Goal: Task Accomplishment & Management: Manage account settings

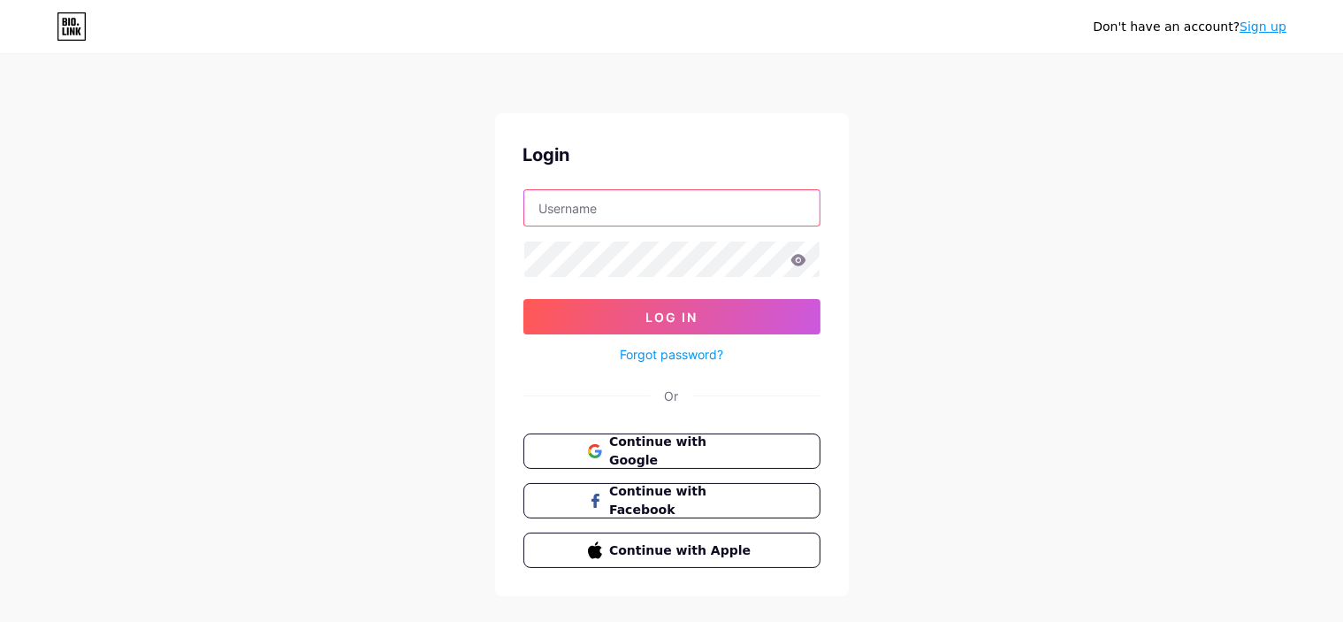
click at [661, 216] on input "text" at bounding box center [671, 207] width 295 height 35
click at [662, 214] on input "text" at bounding box center [671, 207] width 295 height 35
click at [739, 266] on div "Don't have an account? Sign up Login Log In Forgot password? Or Continue with G…" at bounding box center [671, 326] width 1343 height 653
click at [603, 206] on input "text" at bounding box center [671, 207] width 295 height 35
click at [598, 210] on input "text" at bounding box center [671, 207] width 295 height 35
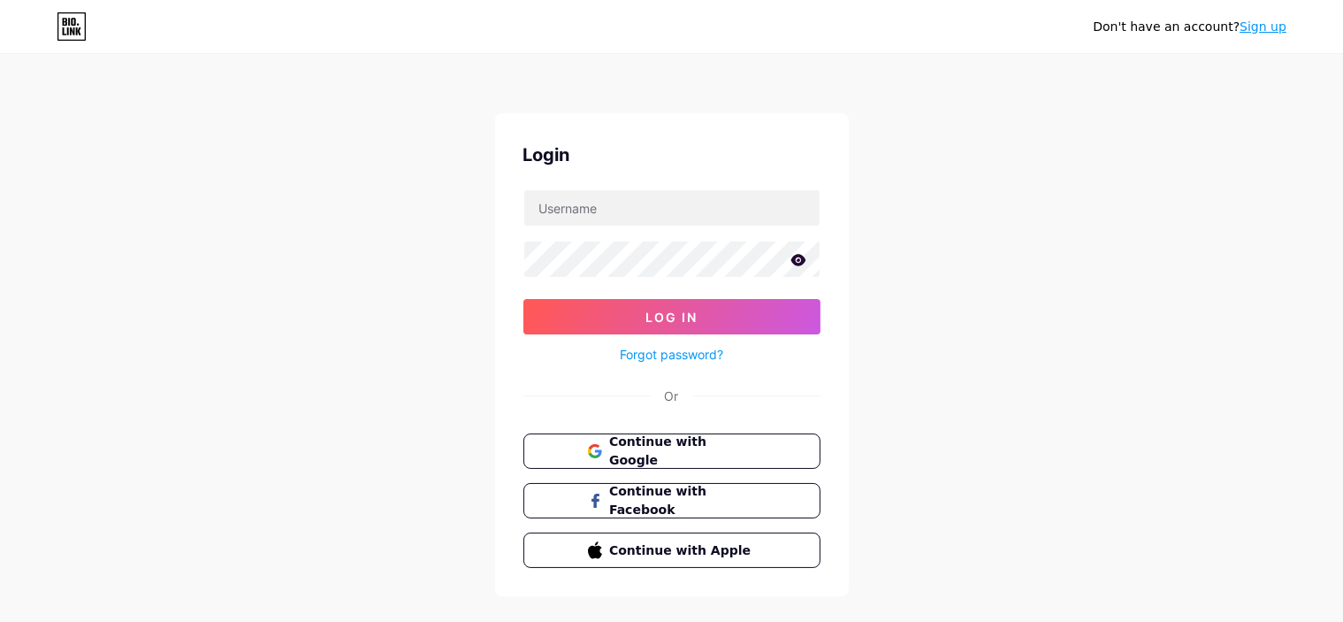
click at [739, 256] on icon at bounding box center [798, 259] width 15 height 11
click at [607, 211] on input "text" at bounding box center [671, 207] width 295 height 35
paste input "[EMAIL_ADDRESS][DOMAIN_NAME]"
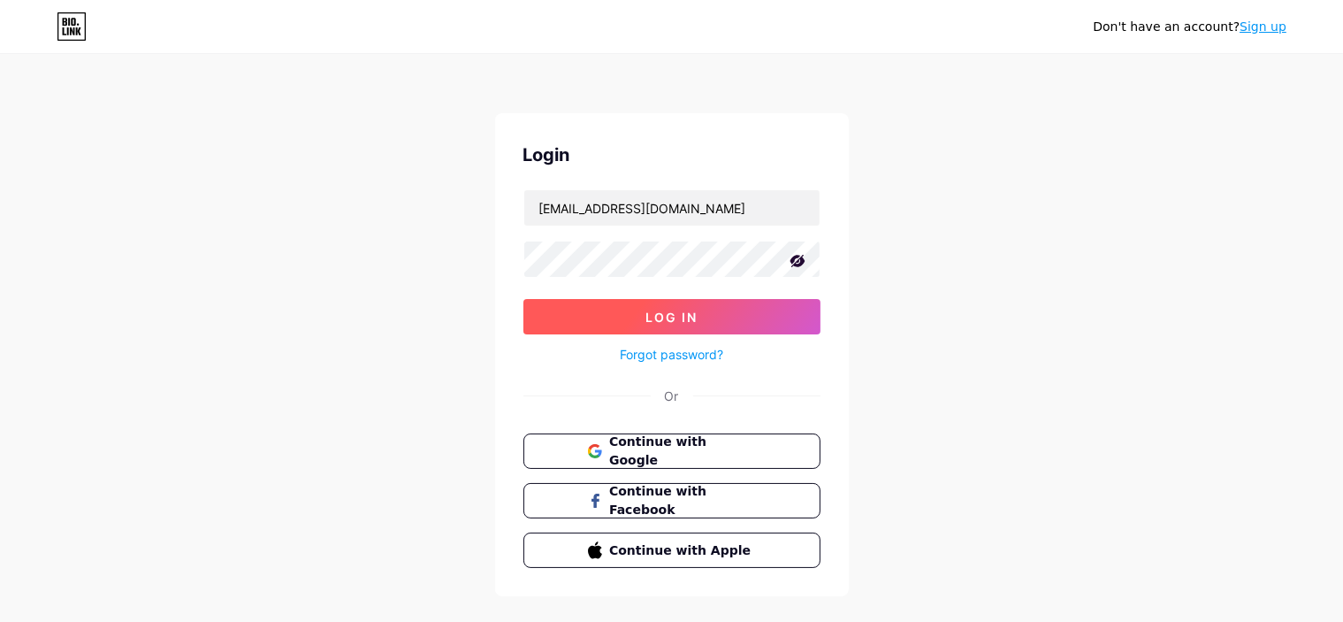
click at [646, 318] on span "Log In" at bounding box center [672, 317] width 52 height 15
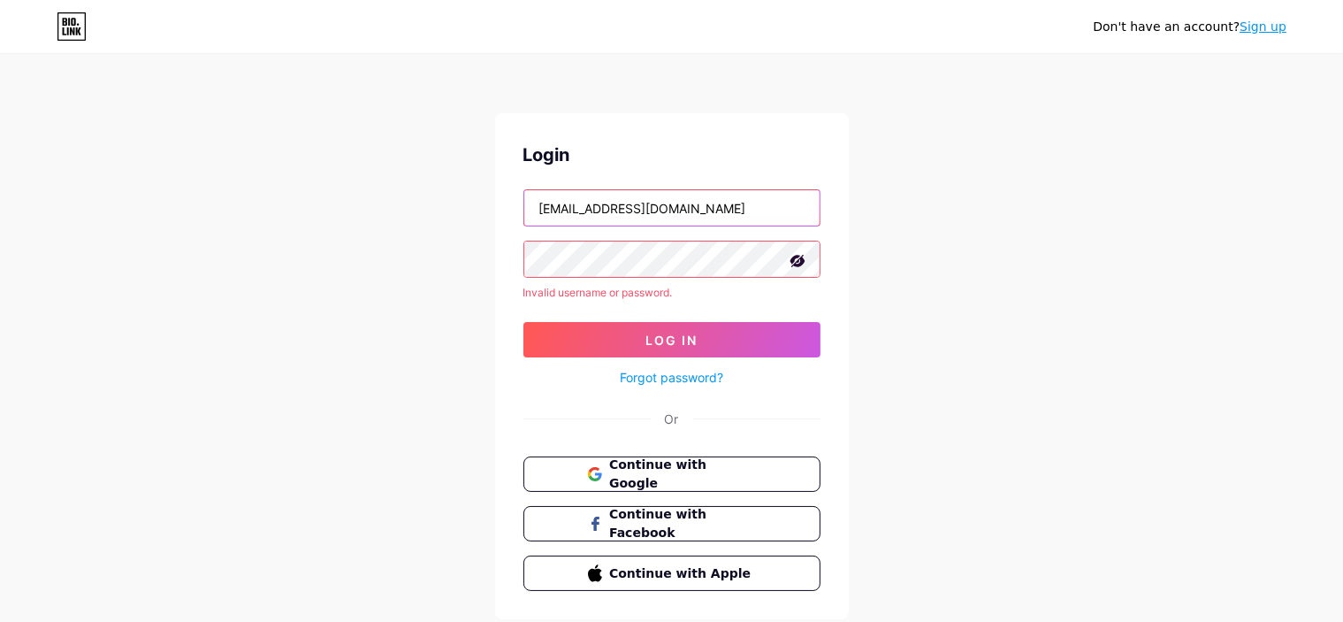
drag, startPoint x: 773, startPoint y: 215, endPoint x: 363, endPoint y: 196, distance: 409.9
click at [356, 196] on div "Don't have an account? Sign up Login [EMAIL_ADDRESS][DOMAIN_NAME] Invalid usern…" at bounding box center [671, 338] width 1343 height 676
paste input "mohuajannat112"
click at [669, 340] on span "Log In" at bounding box center [672, 340] width 52 height 15
drag, startPoint x: 729, startPoint y: 213, endPoint x: 435, endPoint y: 203, distance: 293.8
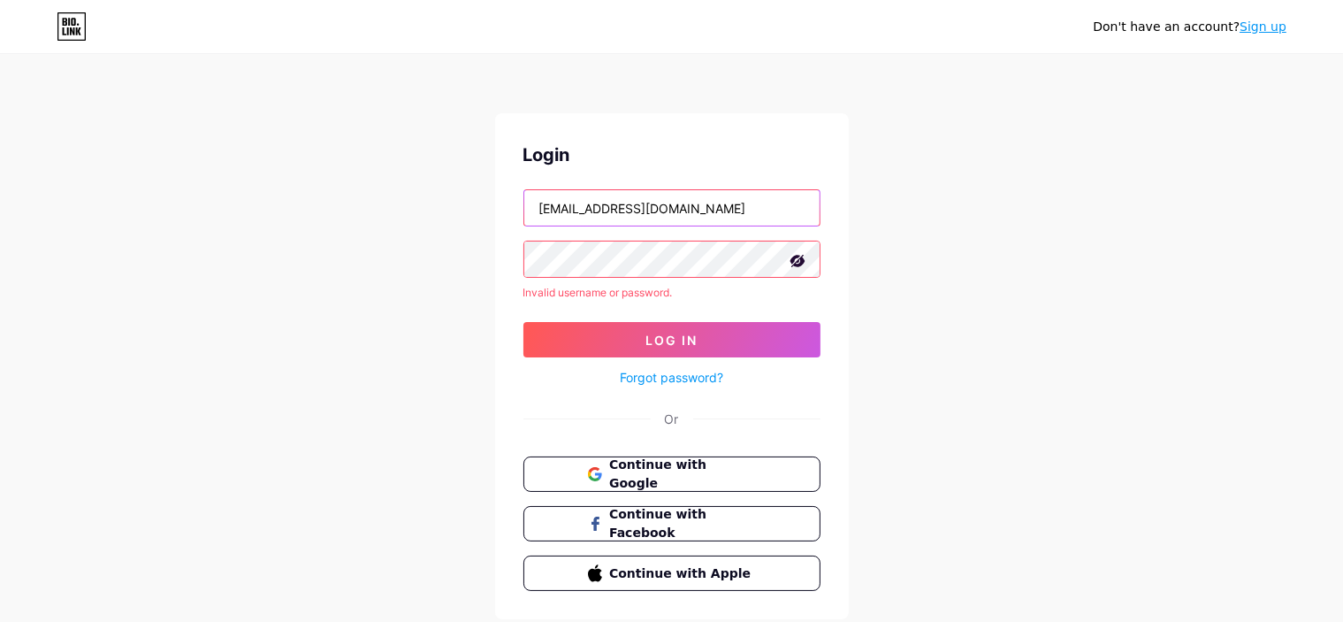
click at [435, 203] on div "Don't have an account? Sign up Login [EMAIL_ADDRESS][DOMAIN_NAME] Invalid usern…" at bounding box center [671, 338] width 1343 height 676
paste input "[DEMOGRAPHIC_DATA].khatun306"
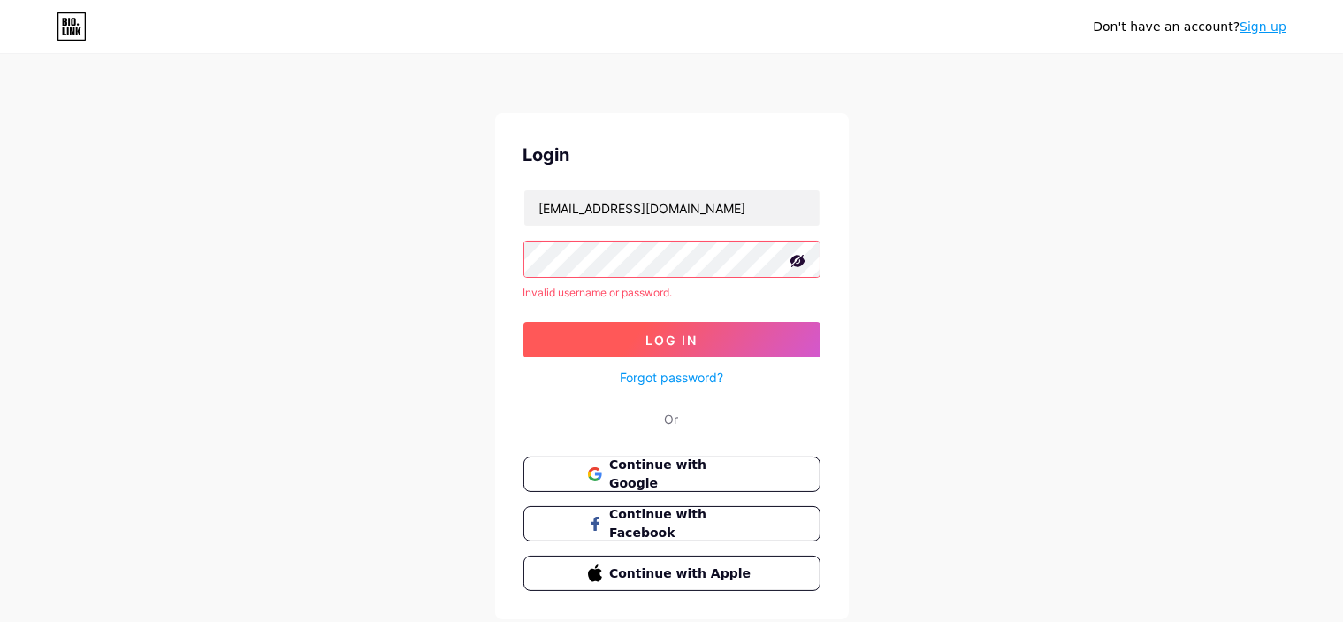
click at [677, 338] on span "Log In" at bounding box center [672, 340] width 52 height 15
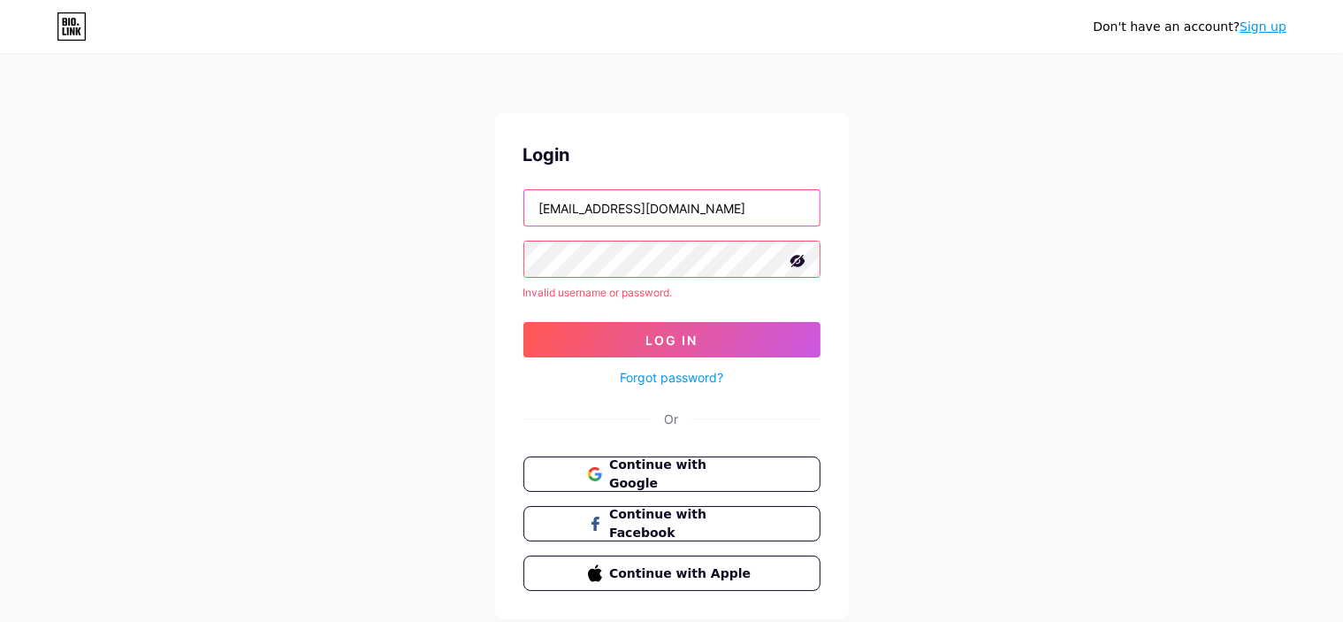
drag, startPoint x: 743, startPoint y: 206, endPoint x: 421, endPoint y: 210, distance: 322.0
click at [421, 210] on div "Don't have an account? Sign up Login [EMAIL_ADDRESS][DOMAIN_NAME] Invalid usern…" at bounding box center [671, 338] width 1343 height 676
paste input "aleynatilki981255"
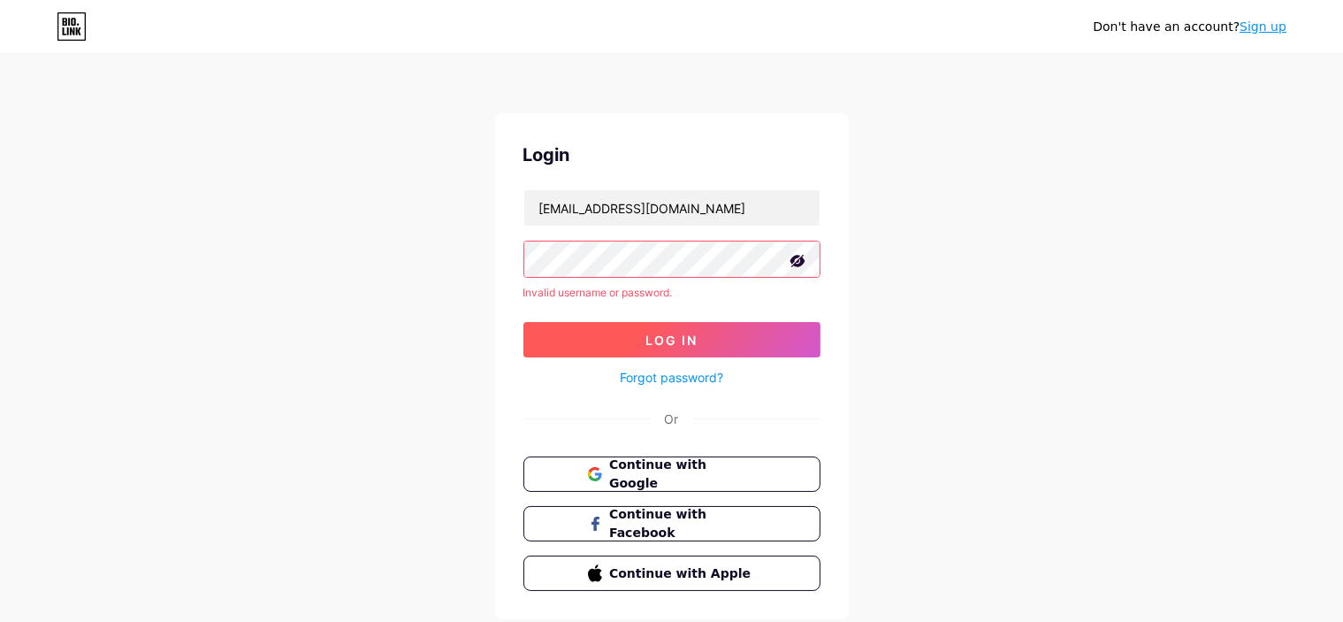
click at [697, 333] on span "Log In" at bounding box center [672, 340] width 52 height 15
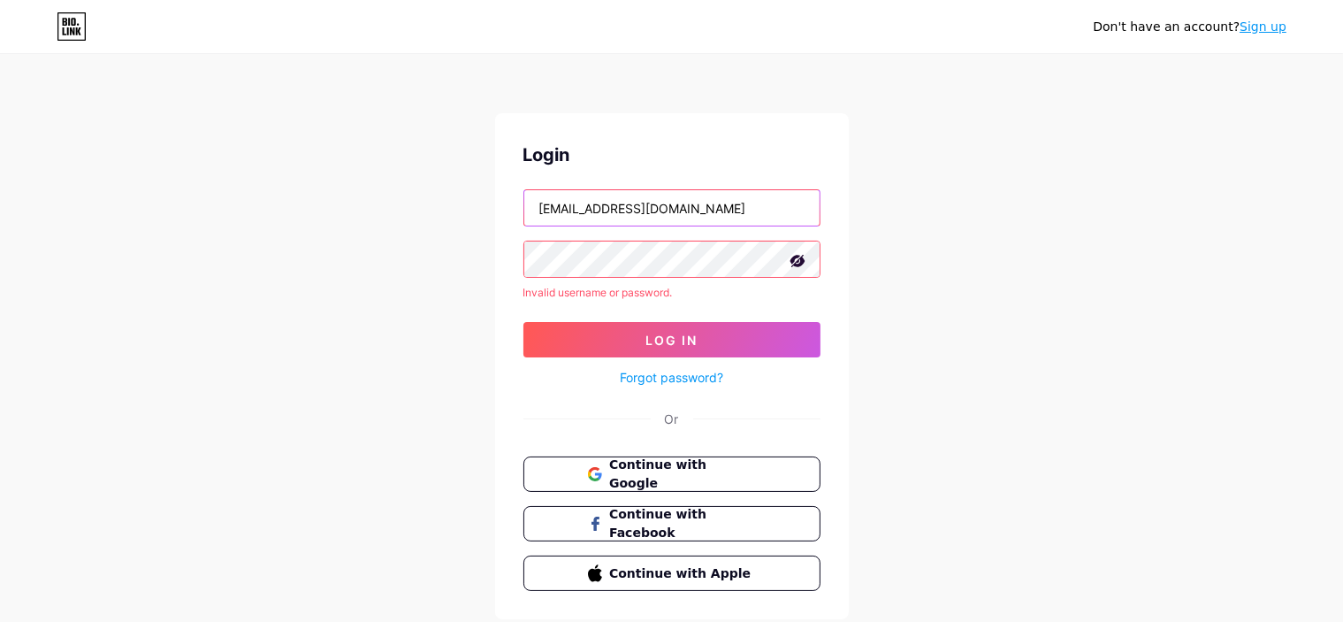
drag, startPoint x: 633, startPoint y: 208, endPoint x: 336, endPoint y: 201, distance: 297.2
click at [336, 201] on div "Don't have an account? Sign up Login [EMAIL_ADDRESS][DOMAIN_NAME] Invalid usern…" at bounding box center [671, 338] width 1343 height 676
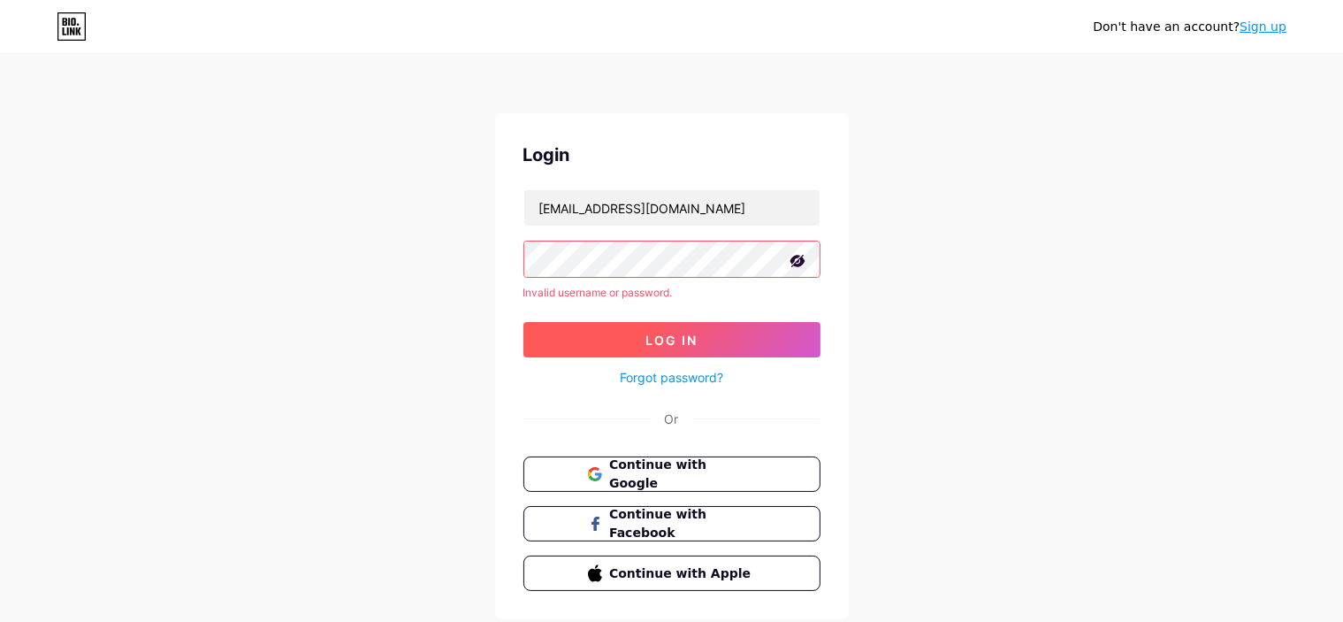
click at [635, 323] on button "Log In" at bounding box center [672, 339] width 297 height 35
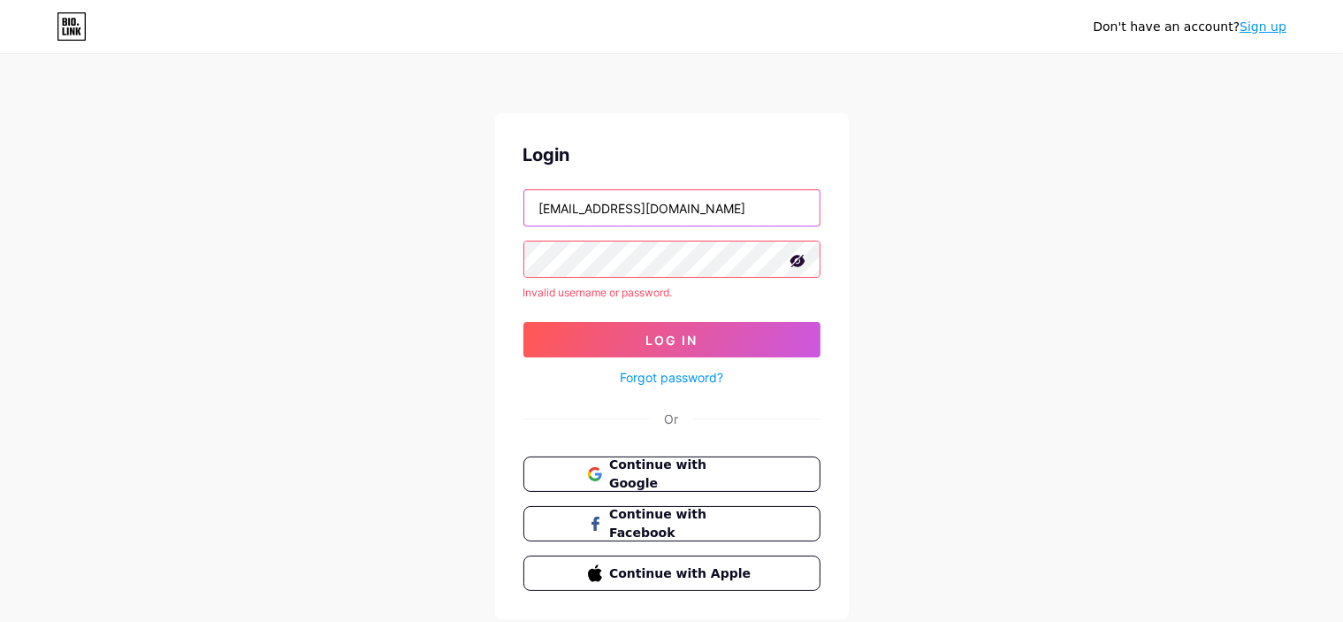
drag, startPoint x: 573, startPoint y: 208, endPoint x: 432, endPoint y: 203, distance: 141.6
click at [432, 203] on div "Don't have an account? Sign up Login [EMAIL_ADDRESS][DOMAIN_NAME] Invalid usern…" at bounding box center [671, 338] width 1343 height 676
drag, startPoint x: 690, startPoint y: 207, endPoint x: 509, endPoint y: 208, distance: 180.4
click at [509, 208] on div "Login [EMAIL_ADDRESS][DOMAIN_NAME] Invalid username or password. Log In Forgot …" at bounding box center [672, 366] width 354 height 506
paste input "sadiaakter981255"
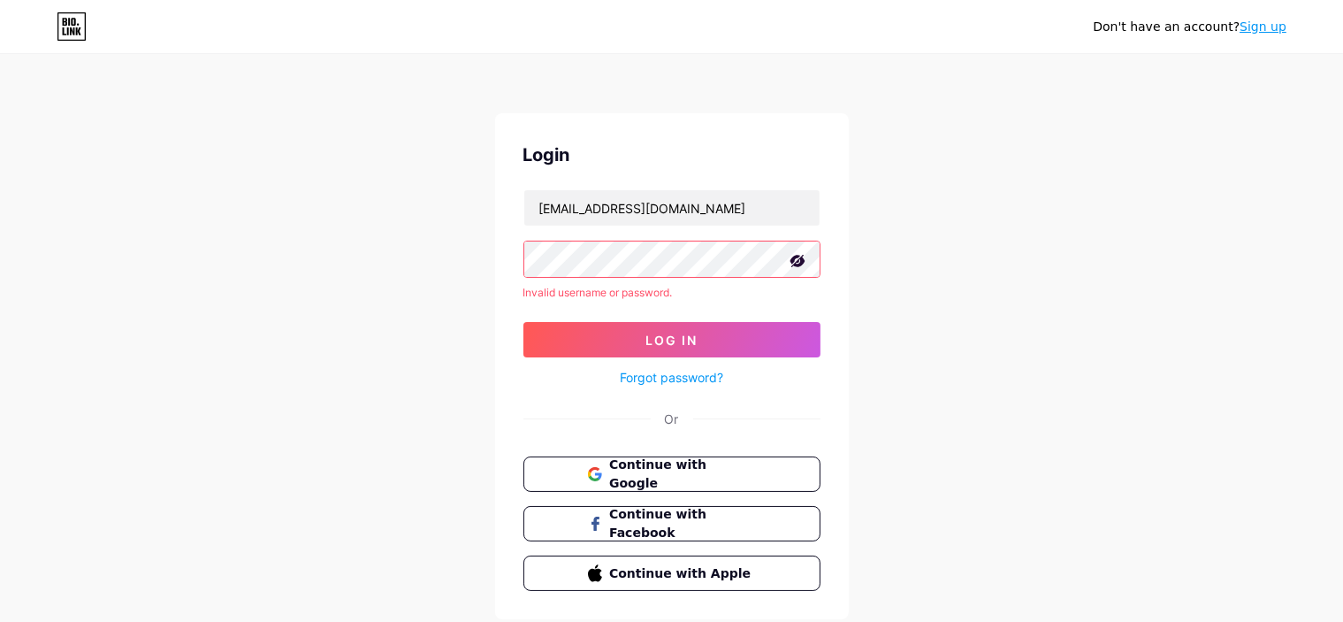
click at [636, 340] on button "Log In" at bounding box center [672, 339] width 297 height 35
drag, startPoint x: 736, startPoint y: 210, endPoint x: 379, endPoint y: 199, distance: 357.5
click at [379, 199] on div "Don't have an account? Sign up Login [EMAIL_ADDRESS][DOMAIN_NAME] Invalid usern…" at bounding box center [671, 338] width 1343 height 676
paste input "junojessica105542"
click at [643, 332] on button "Log In" at bounding box center [672, 339] width 297 height 35
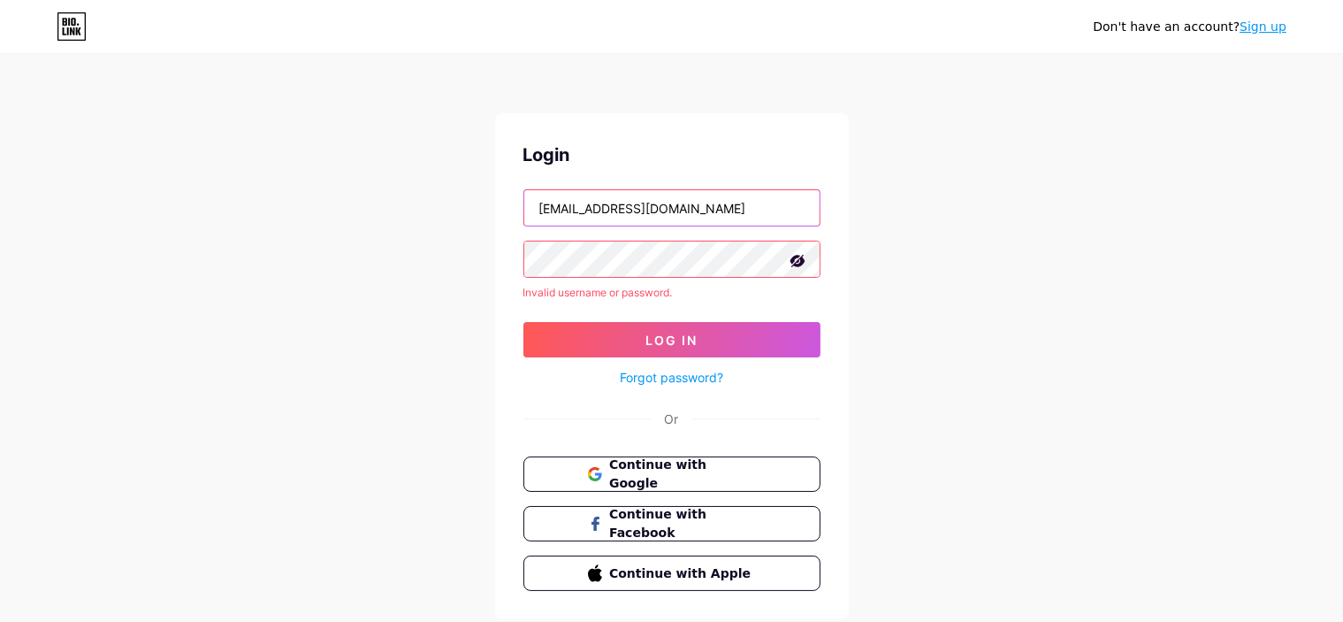
drag, startPoint x: 724, startPoint y: 213, endPoint x: 350, endPoint y: 192, distance: 374.7
click at [350, 192] on div "Don't have an account? Sign up Login [EMAIL_ADDRESS][DOMAIN_NAME] Invalid usern…" at bounding box center [671, 338] width 1343 height 676
paste input "annieever"
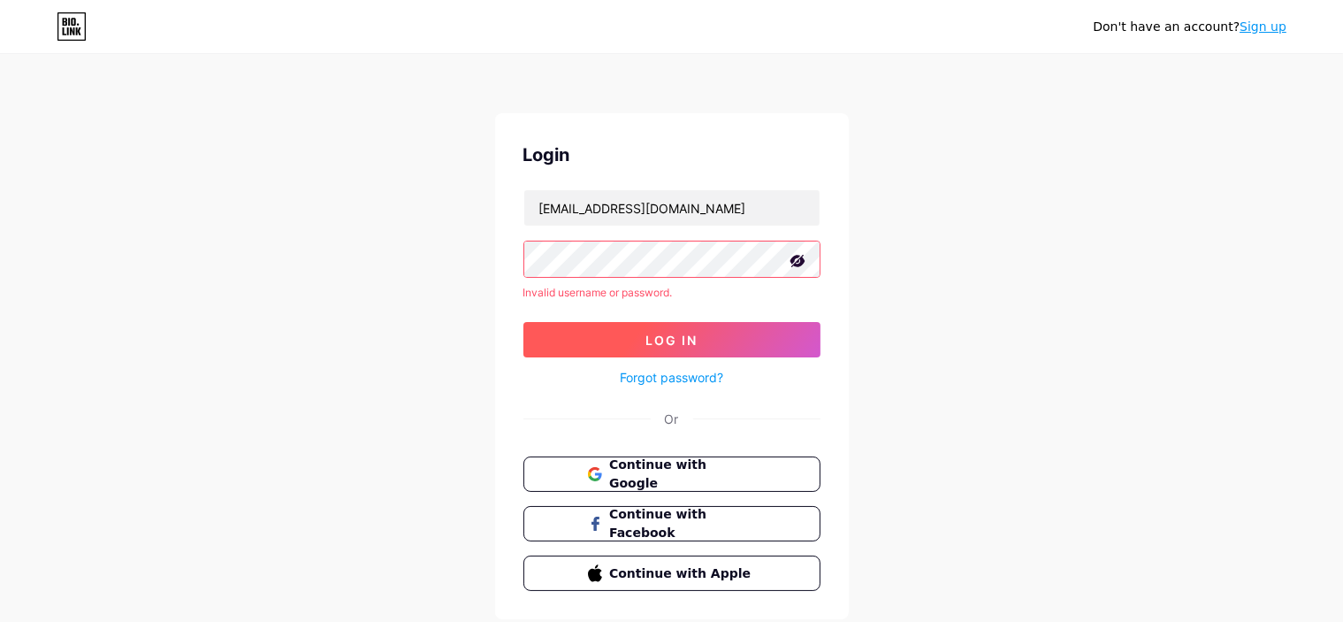
click at [608, 326] on button "Log In" at bounding box center [672, 339] width 297 height 35
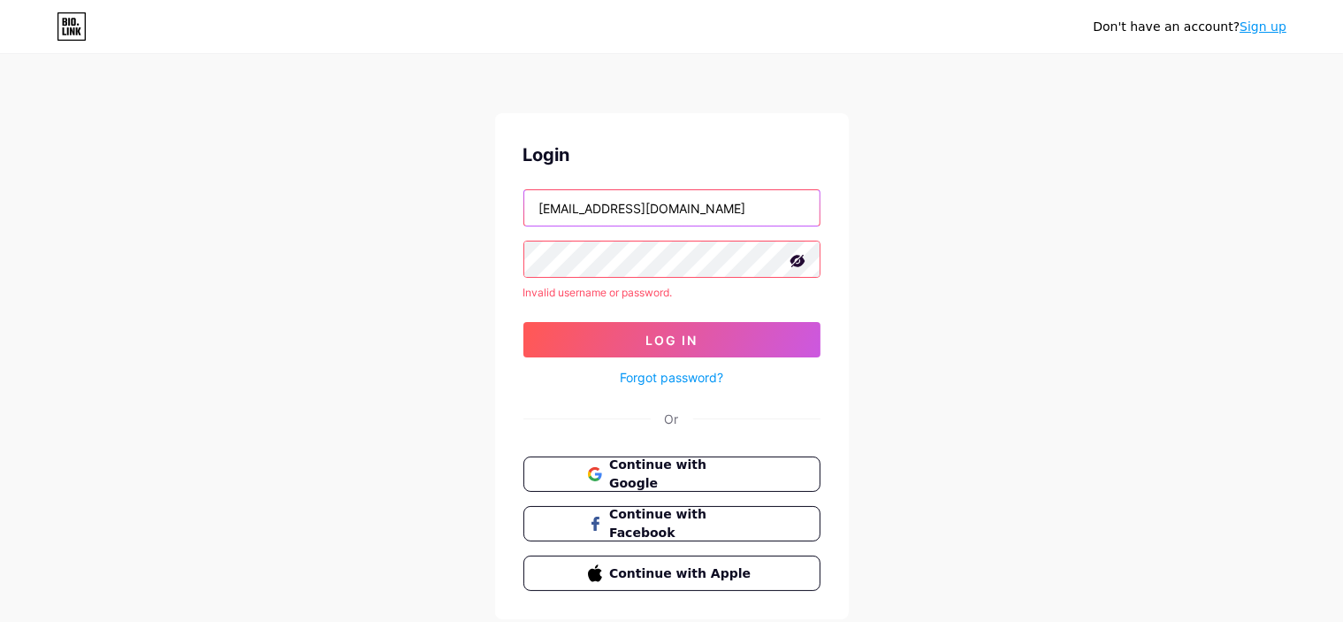
drag, startPoint x: 725, startPoint y: 210, endPoint x: 212, endPoint y: 177, distance: 514.0
click at [212, 177] on div "Don't have an account? Sign up Login [EMAIL_ADDRESS][DOMAIN_NAME] Invalid usern…" at bounding box center [671, 338] width 1343 height 676
paste input "gretagolden"
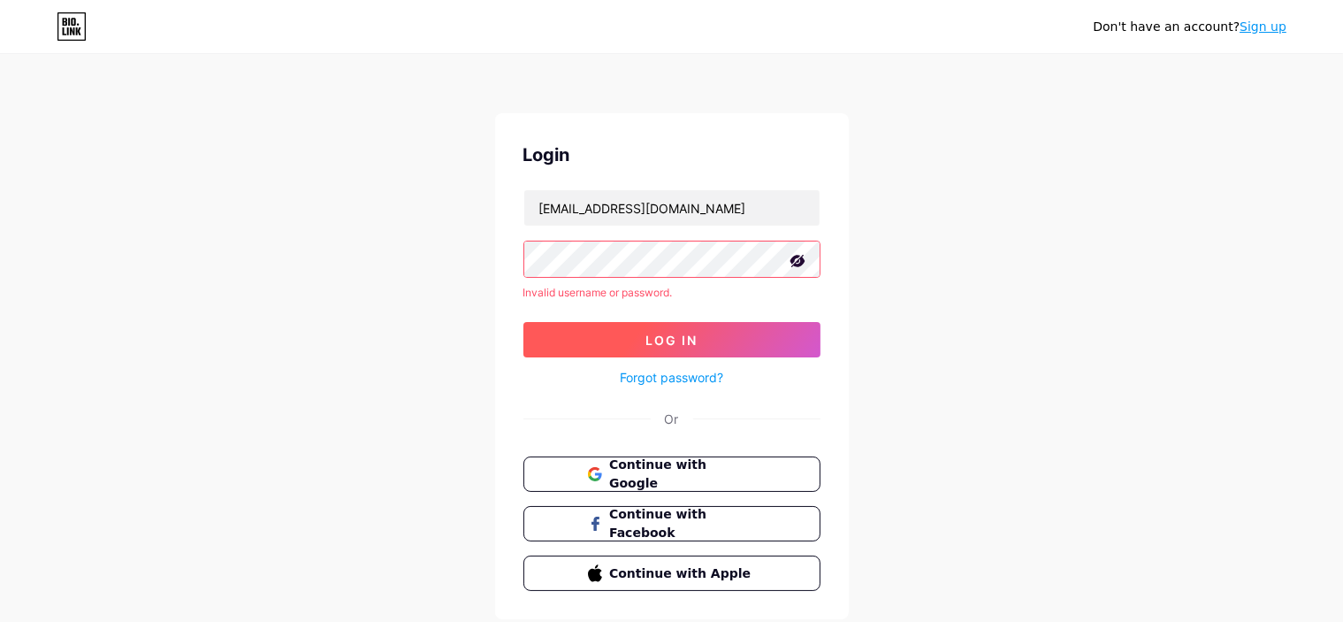
click at [608, 329] on button "Log In" at bounding box center [672, 339] width 297 height 35
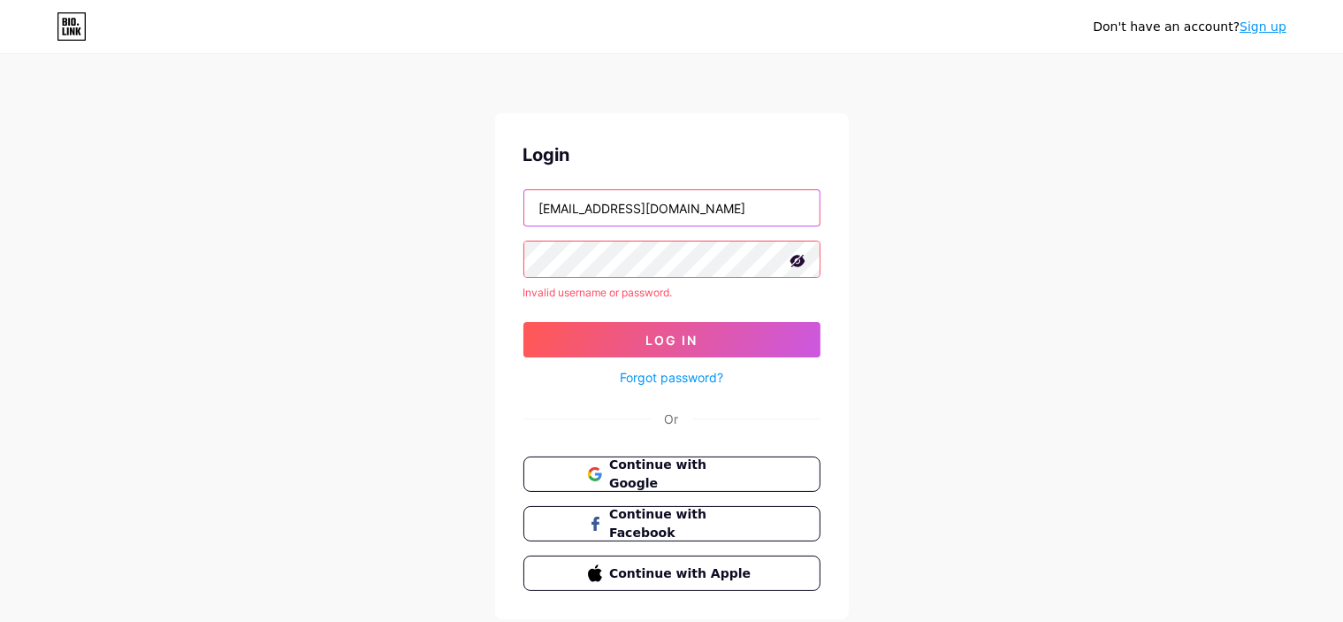
drag, startPoint x: 736, startPoint y: 210, endPoint x: 424, endPoint y: 196, distance: 312.5
click at [424, 196] on div "Don't have an account? Sign up Login [EMAIL_ADDRESS][DOMAIN_NAME] Invalid usern…" at bounding box center [671, 338] width 1343 height 676
paste input "[EMAIL_ADDRESS][DOMAIN_NAME] 1k s6"
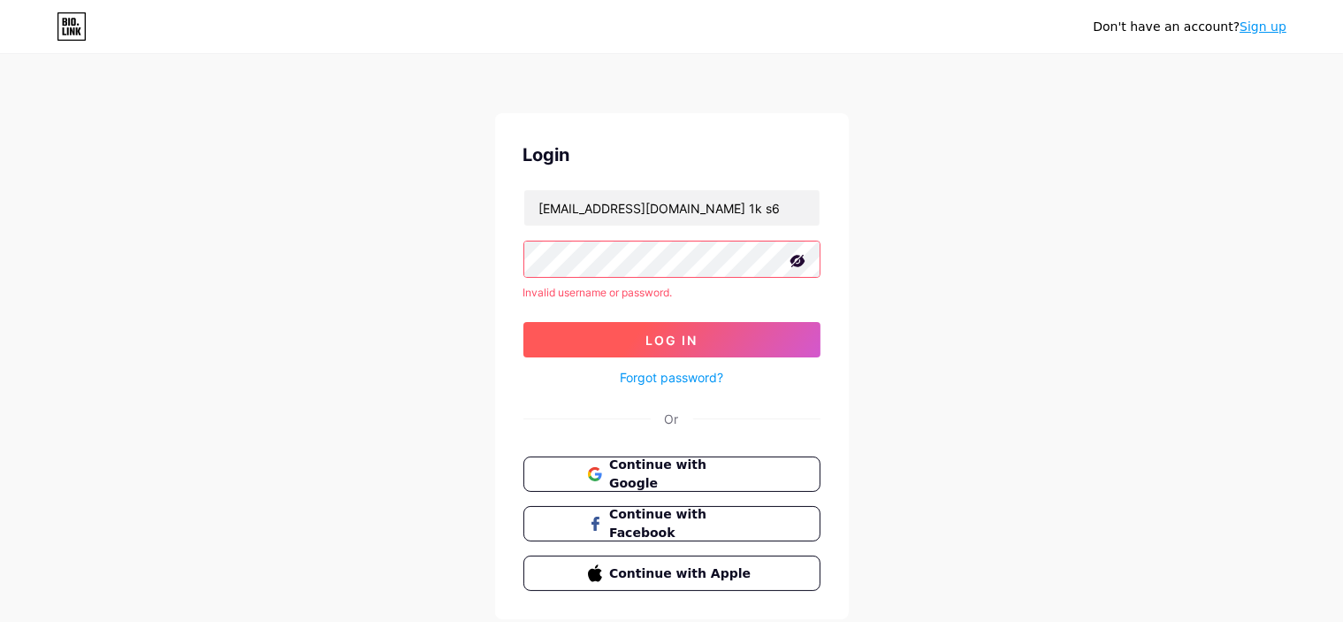
click at [647, 333] on span "Log In" at bounding box center [672, 340] width 52 height 15
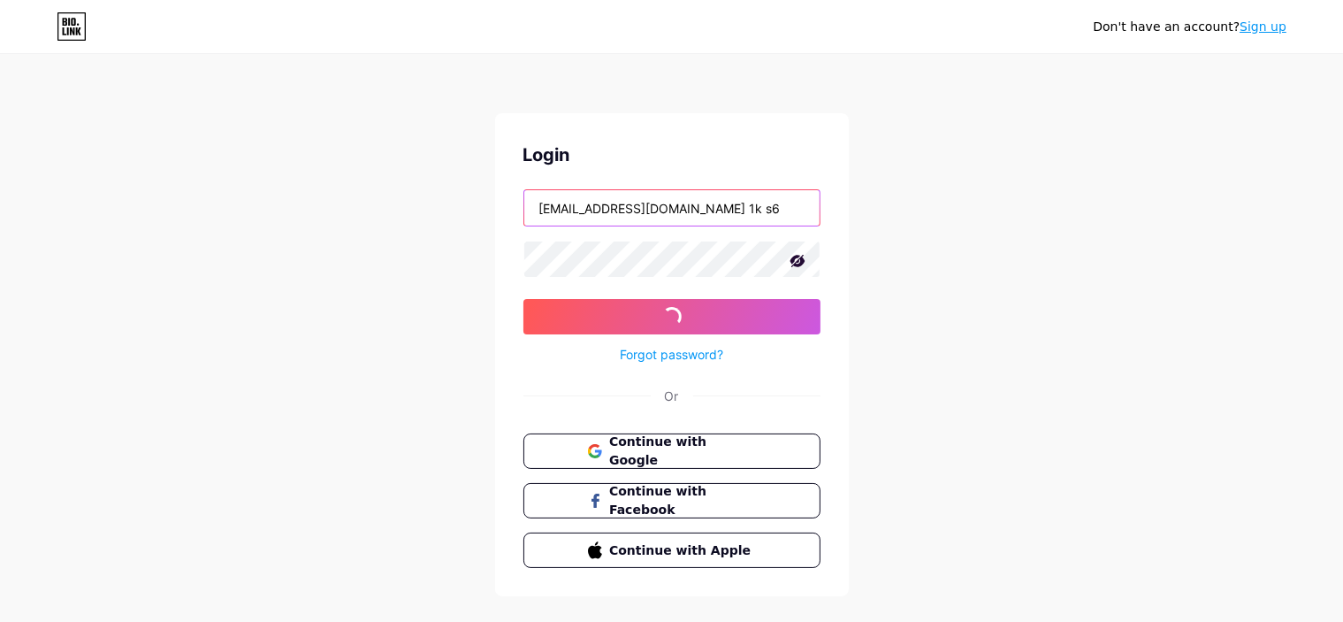
drag, startPoint x: 719, startPoint y: 204, endPoint x: 845, endPoint y: 201, distance: 126.5
click at [739, 201] on div "Login [EMAIL_ADDRESS][DOMAIN_NAME] 1k s6 Log In Forgot password? Or Continue wi…" at bounding box center [672, 354] width 354 height 483
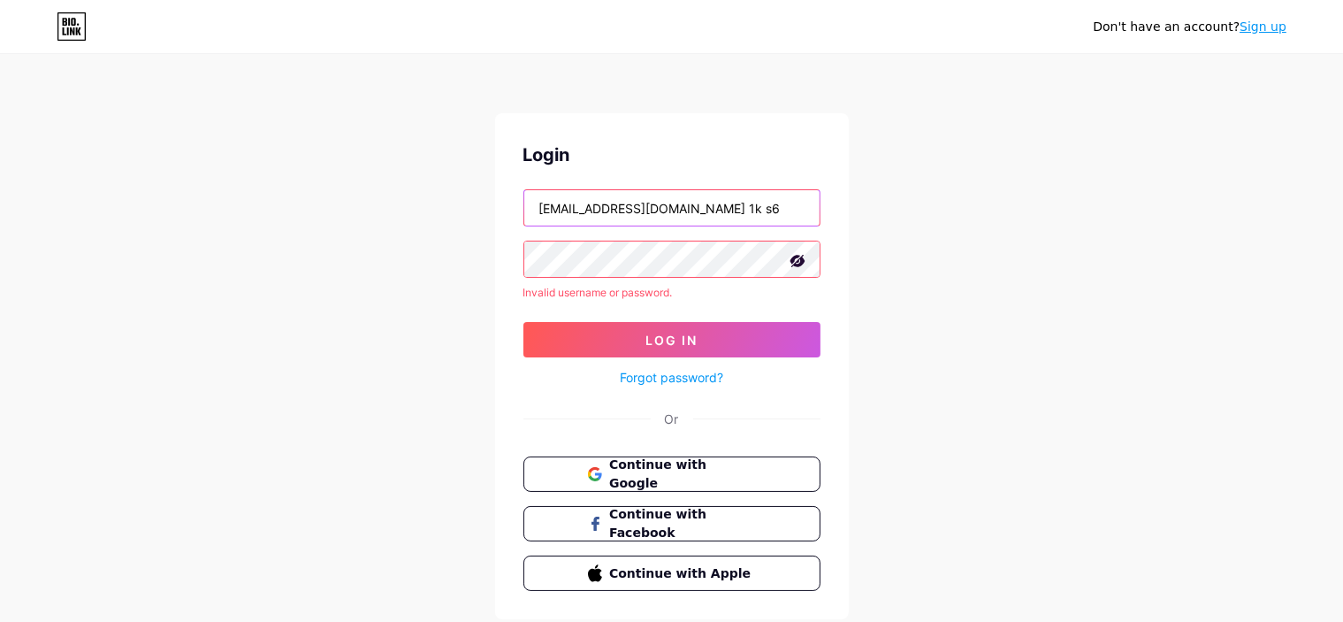
click at [649, 205] on input "[EMAIL_ADDRESS][DOMAIN_NAME] 1k s6" at bounding box center [671, 207] width 295 height 35
drag, startPoint x: 721, startPoint y: 209, endPoint x: 811, endPoint y: 213, distance: 90.3
click at [739, 213] on input "[EMAIL_ADDRESS][DOMAIN_NAME] 1k s6" at bounding box center [671, 207] width 295 height 35
drag, startPoint x: 645, startPoint y: 209, endPoint x: 364, endPoint y: 227, distance: 281.0
click at [364, 227] on div "Don't have an account? Sign up Login [EMAIL_ADDRESS][DOMAIN_NAME] Invalid usern…" at bounding box center [671, 338] width 1343 height 676
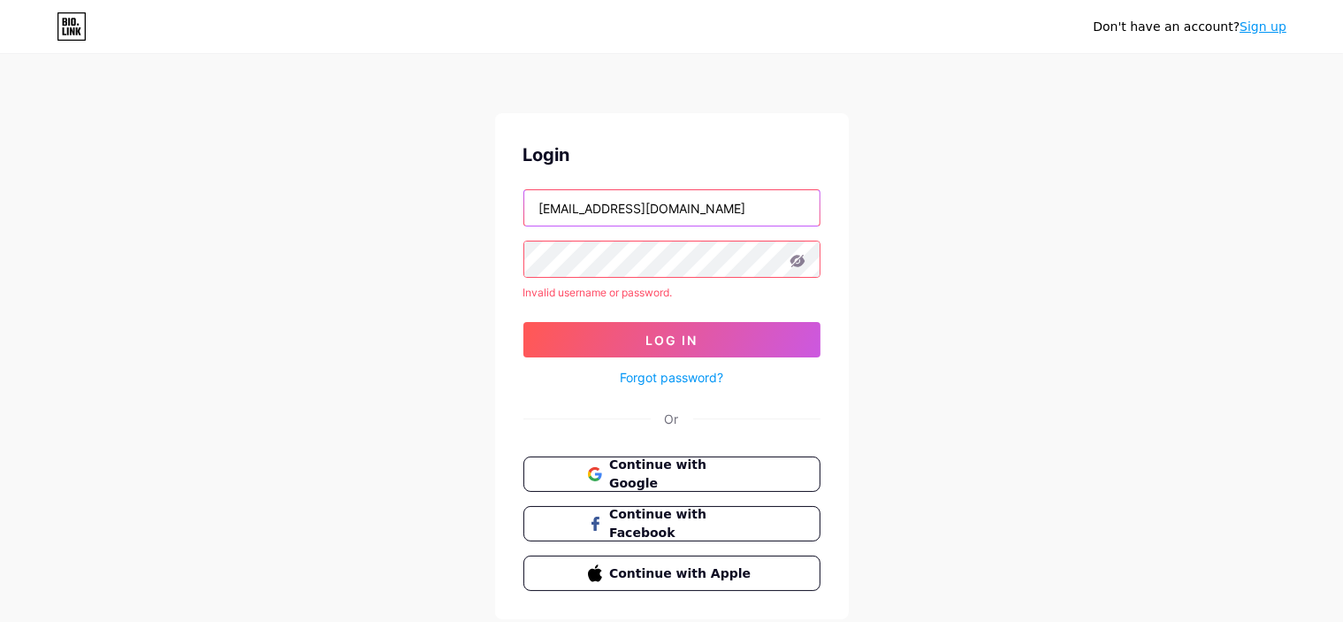
type input "[EMAIL_ADDRESS][DOMAIN_NAME]"
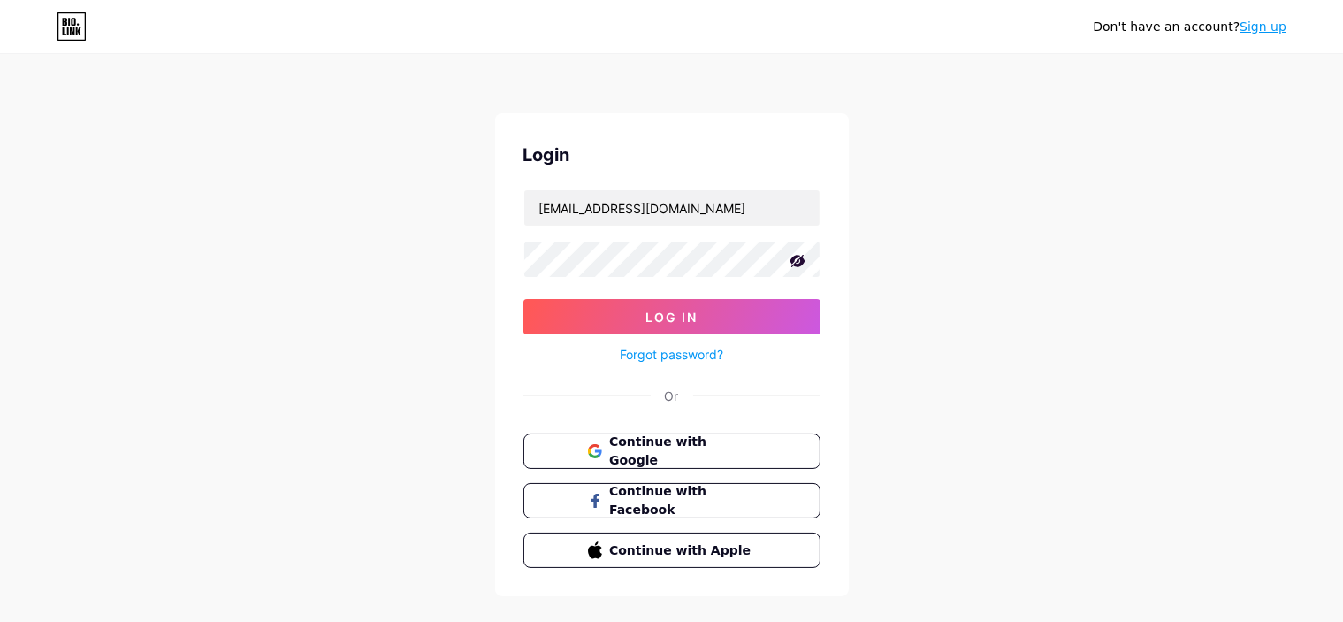
click at [647, 335] on div "Forgot password?" at bounding box center [672, 349] width 297 height 31
click at [655, 318] on span "Log In" at bounding box center [672, 317] width 52 height 15
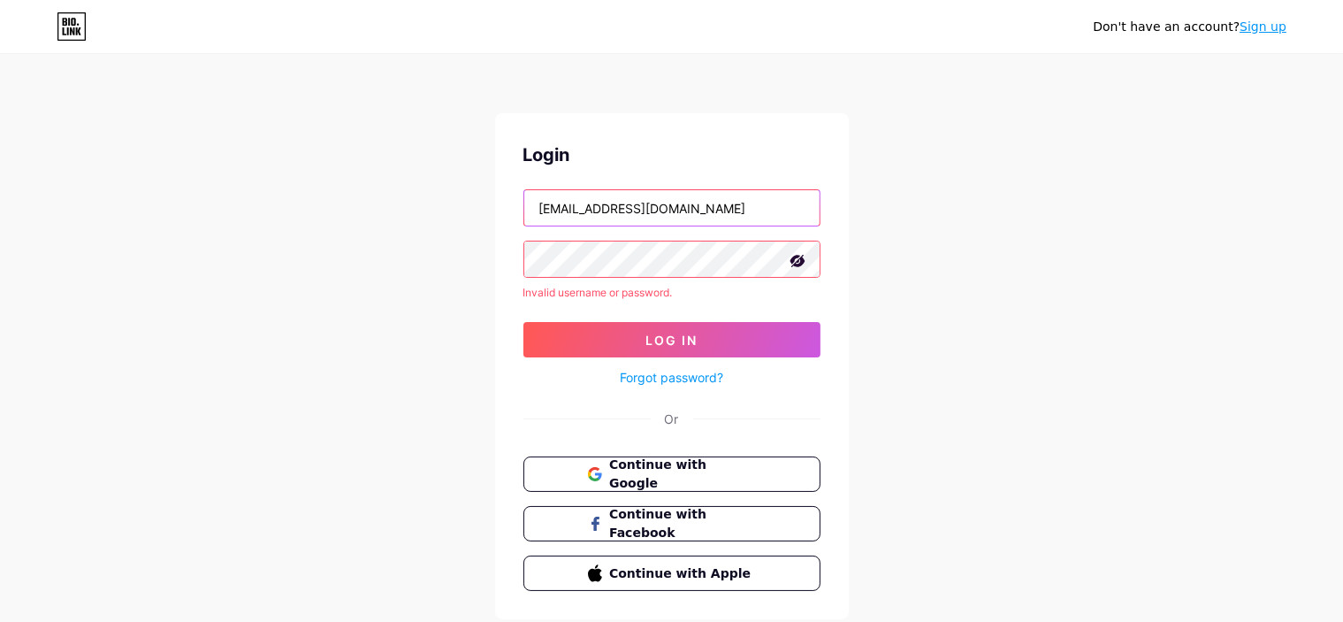
click at [695, 216] on input "[EMAIL_ADDRESS][DOMAIN_NAME]" at bounding box center [671, 207] width 295 height 35
click at [593, 211] on input "[EMAIL_ADDRESS][DOMAIN_NAME]" at bounding box center [671, 207] width 295 height 35
click at [739, 418] on div "Don't have an account? Sign up Login [EMAIL_ADDRESS][DOMAIN_NAME] Invalid usern…" at bounding box center [671, 338] width 1343 height 676
click at [739, 201] on div "Don't have an account? Sign up Login [EMAIL_ADDRESS][DOMAIN_NAME] Invalid usern…" at bounding box center [671, 338] width 1343 height 676
